Goal: Information Seeking & Learning: Learn about a topic

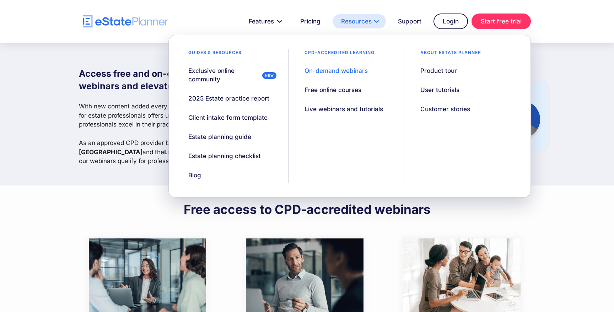
click at [357, 21] on link "Resources" at bounding box center [359, 21] width 53 height 14
click at [336, 69] on div "On-demand webinars" at bounding box center [336, 70] width 63 height 9
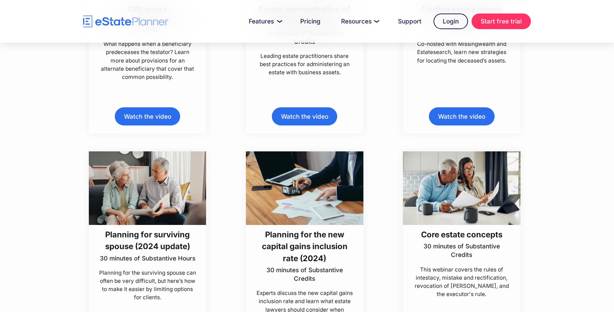
scroll to position [989, 0]
click at [454, 270] on p "This webinar covers the rules of intestacy, mistake and rectification, revocati…" at bounding box center [462, 281] width 98 height 33
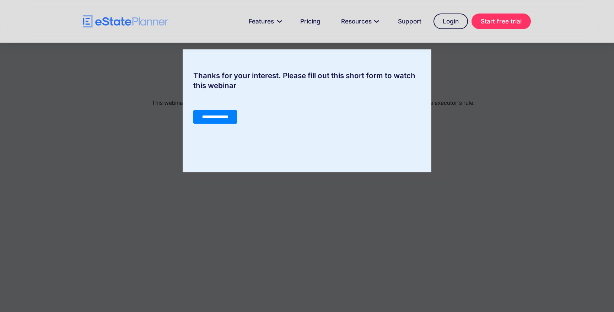
click at [221, 114] on input "**********" at bounding box center [215, 117] width 44 height 14
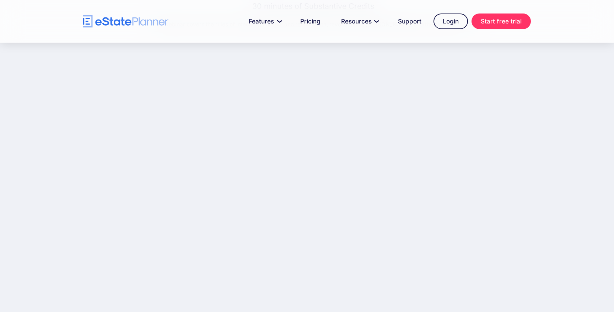
scroll to position [78, 0]
